Goal: Register for event/course

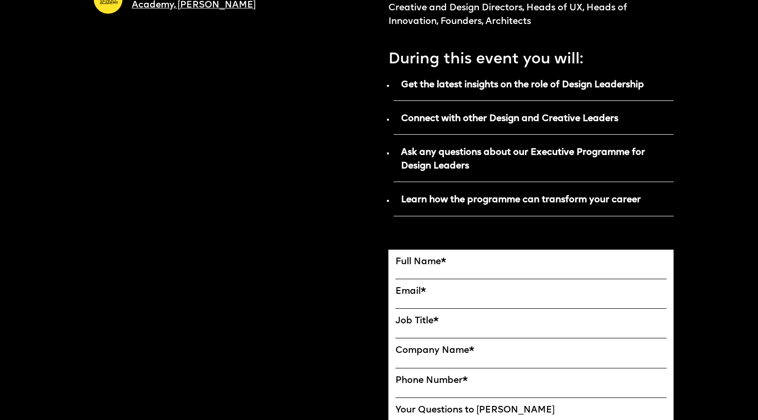
scroll to position [426, 0]
click at [417, 259] on label "Full Name *" at bounding box center [531, 261] width 271 height 11
click at [417, 267] on input "FULL NAME" at bounding box center [531, 273] width 271 height 12
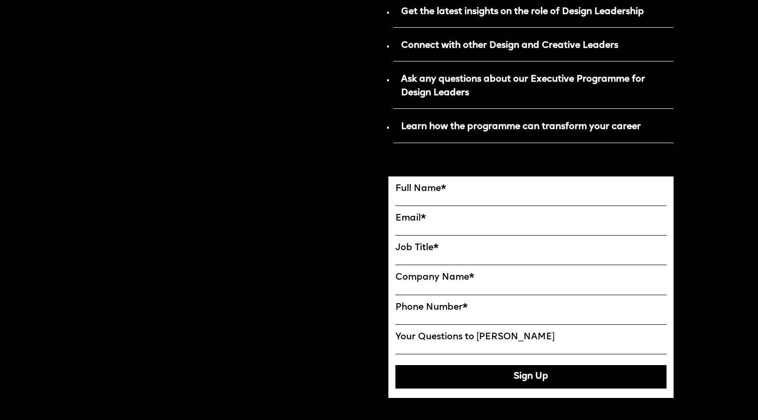
scroll to position [500, 0]
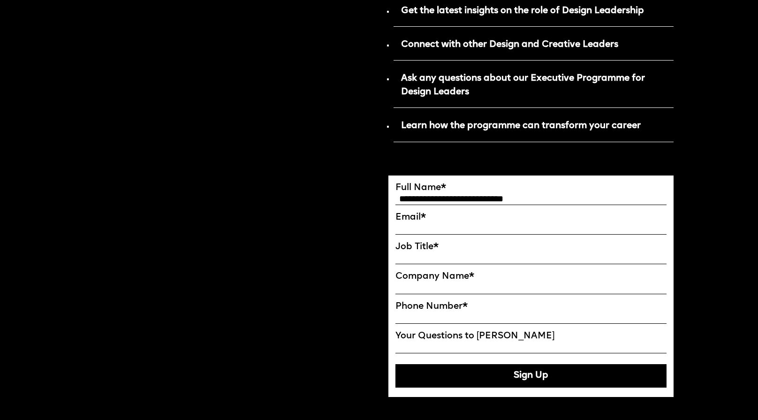
type input "**********"
type input "********"
type input "*"
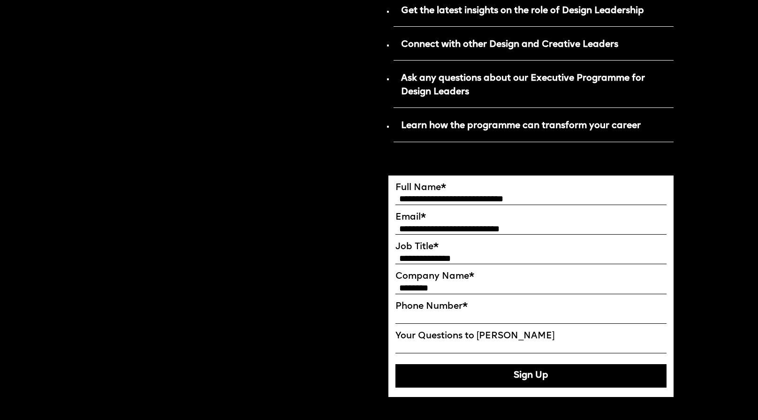
type input "*"
type input "**********"
click at [420, 345] on input "Your Questions to Ekaterina" at bounding box center [531, 348] width 271 height 12
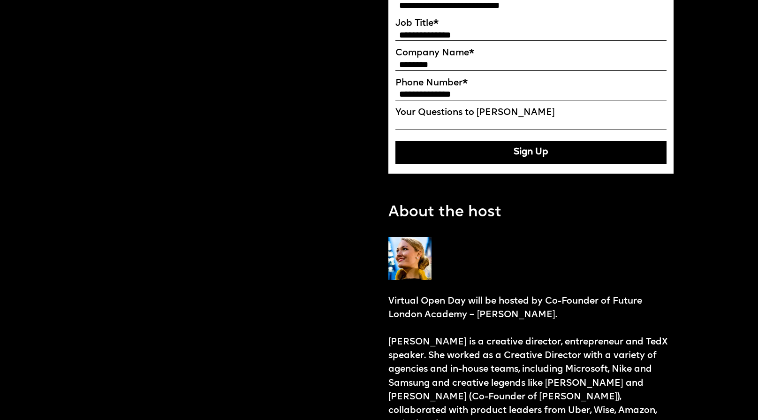
scroll to position [612, 0]
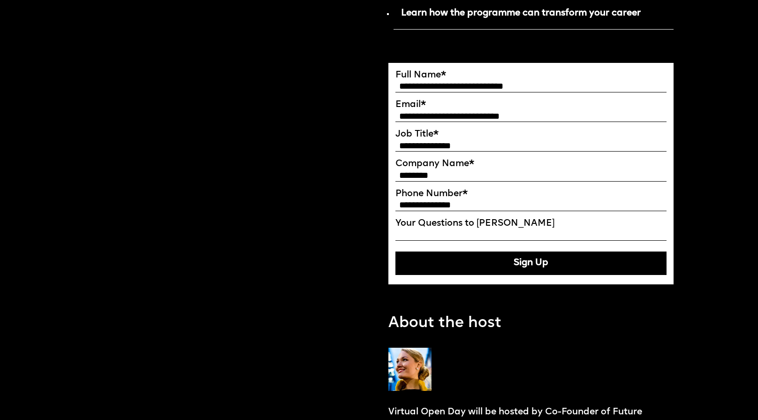
click at [439, 268] on button "Sign Up" at bounding box center [531, 263] width 271 height 23
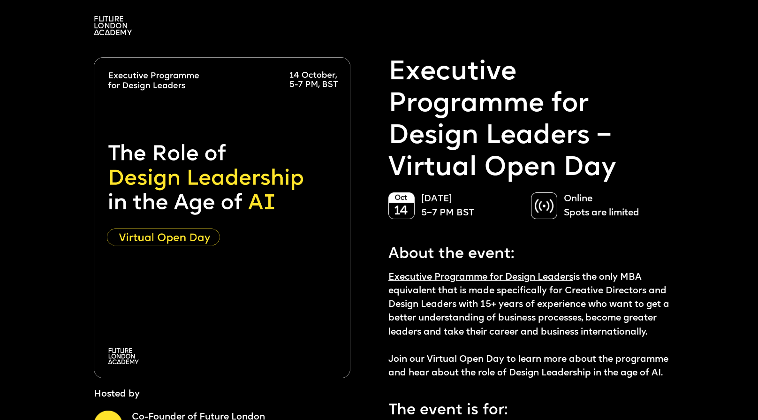
scroll to position [0, 0]
click at [117, 25] on img at bounding box center [113, 25] width 38 height 19
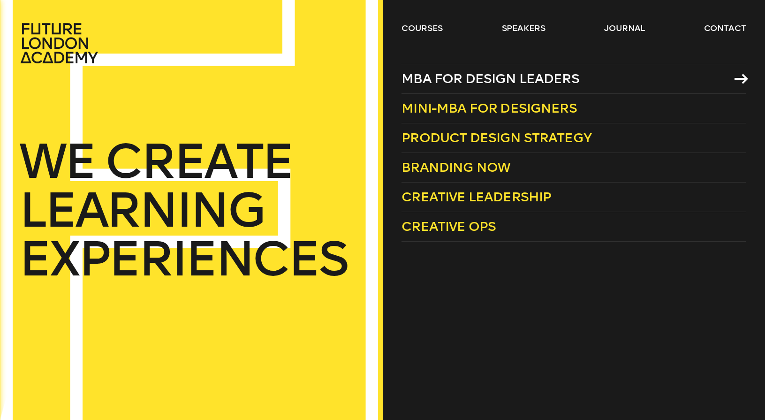
click at [435, 80] on span "MBA for Design Leaders" at bounding box center [491, 78] width 178 height 15
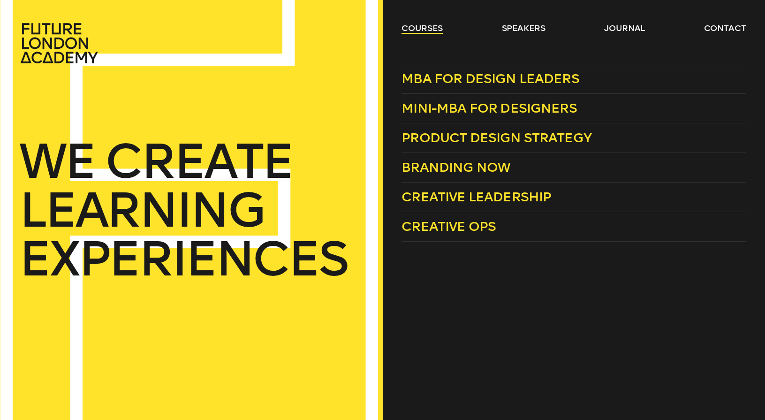
click at [411, 29] on link "courses" at bounding box center [422, 28] width 41 height 11
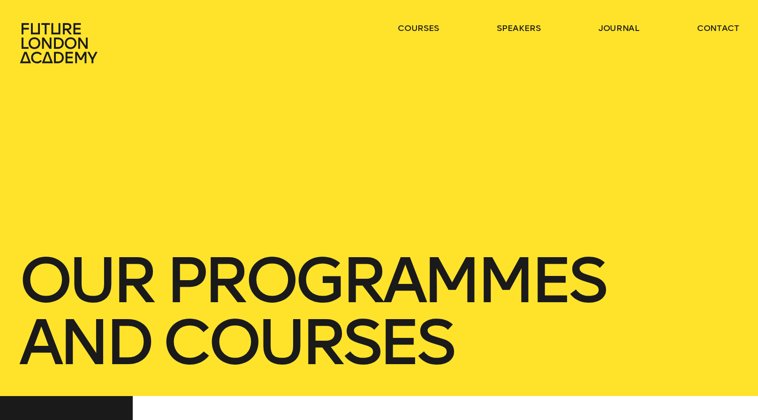
click at [412, 34] on ul "courses speakers journal contact" at bounding box center [568, 43] width 341 height 41
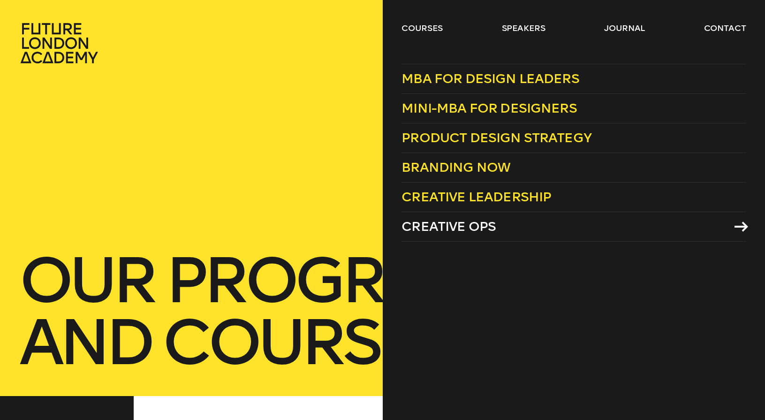
click at [453, 231] on span "Creative Ops" at bounding box center [449, 226] width 94 height 15
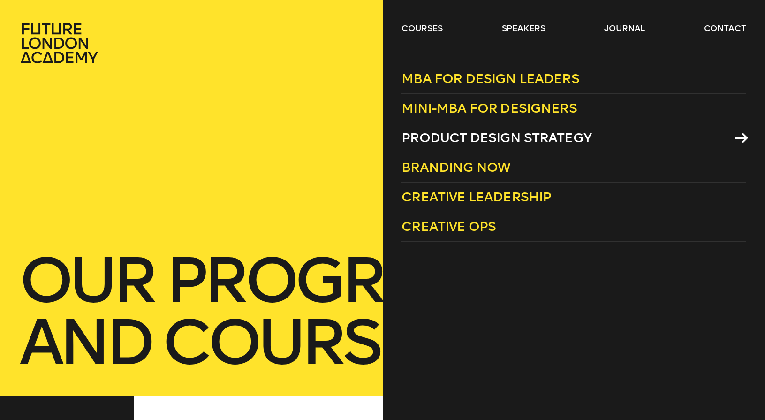
click at [425, 139] on span "Product Design Strategy" at bounding box center [497, 137] width 190 height 15
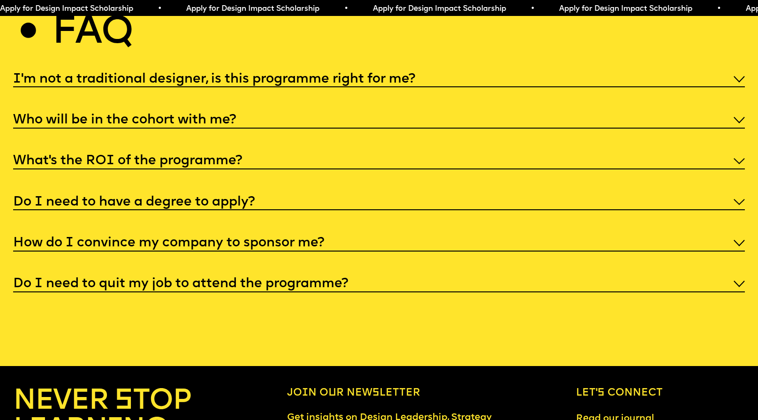
scroll to position [3954, 0]
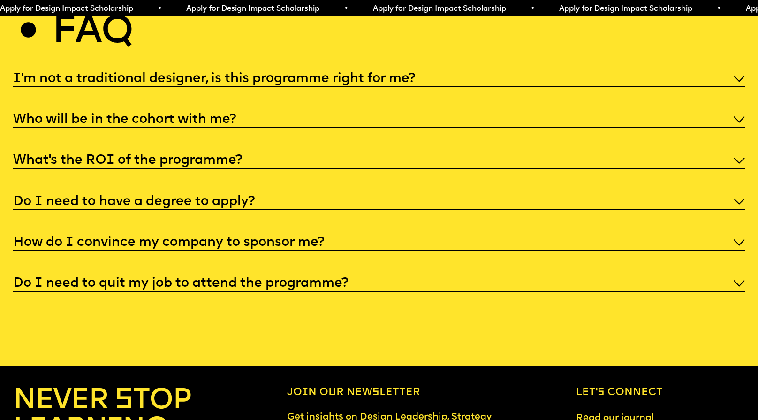
click at [473, 169] on div "What’s the ROI of the programme?" at bounding box center [379, 160] width 732 height 18
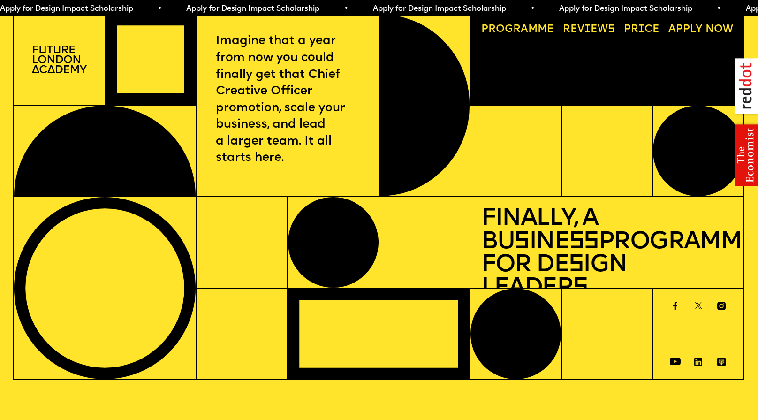
scroll to position [0, 0]
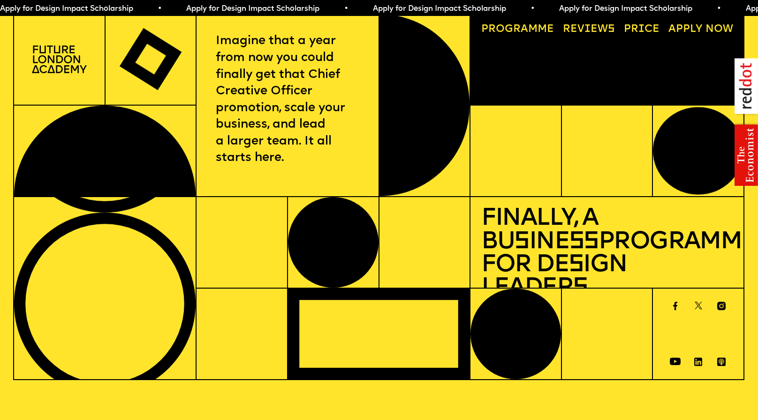
click at [52, 65] on img at bounding box center [59, 60] width 54 height 28
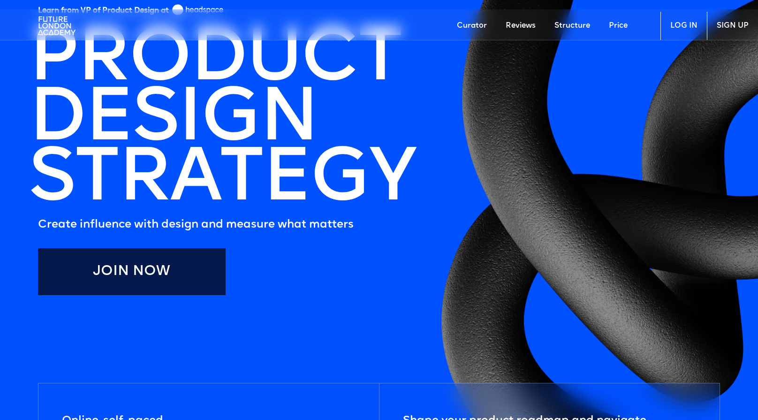
scroll to position [11, 0]
